Goal: Navigation & Orientation: Find specific page/section

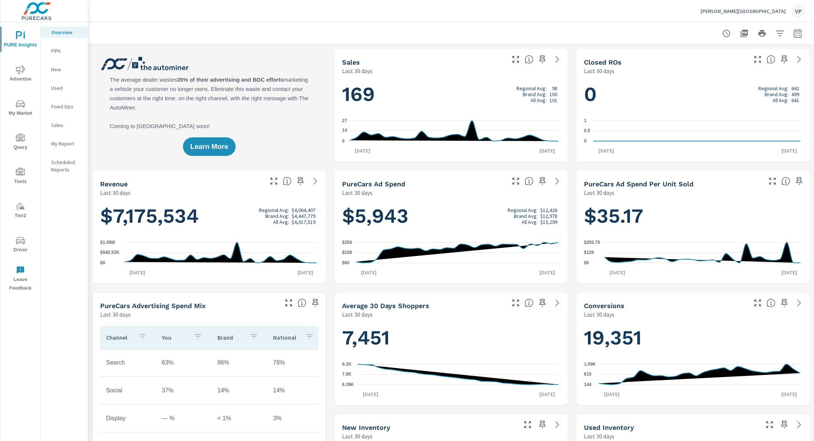
scroll to position [0, 0]
click at [553, 60] on icon at bounding box center [557, 59] width 9 height 9
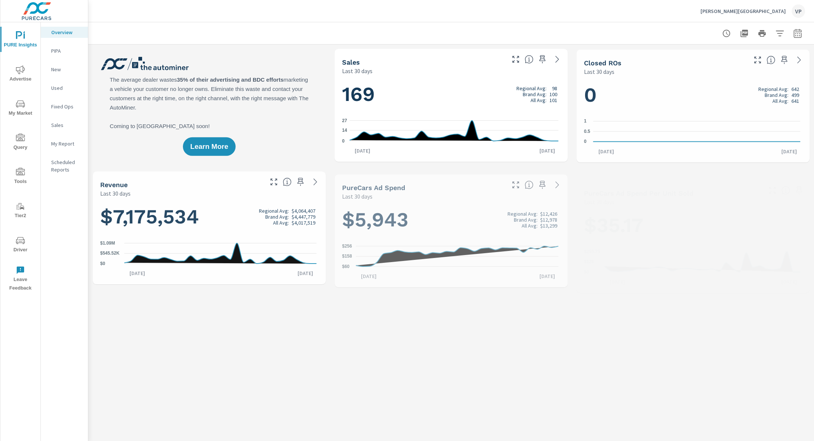
scroll to position [0, 0]
